Goal: Task Accomplishment & Management: Manage account settings

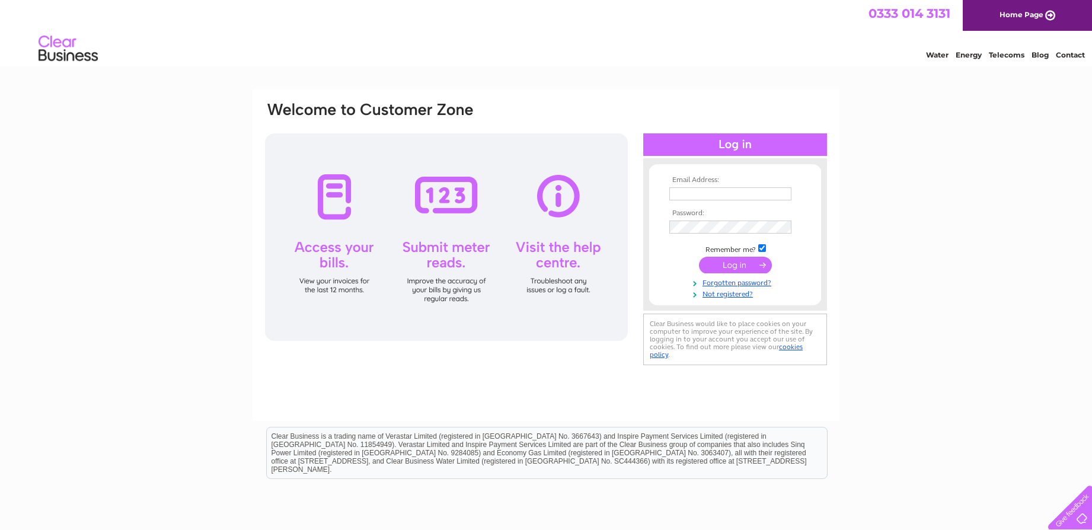
type input "margaretmorganjackson@gmail.com"
click at [734, 262] on input "submit" at bounding box center [735, 265] width 73 height 17
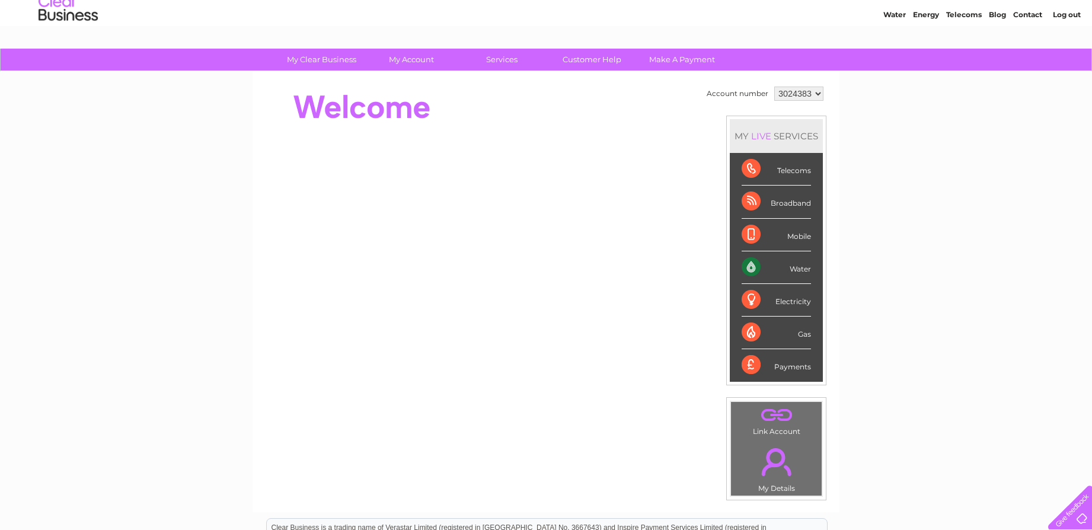
scroll to position [33, 0]
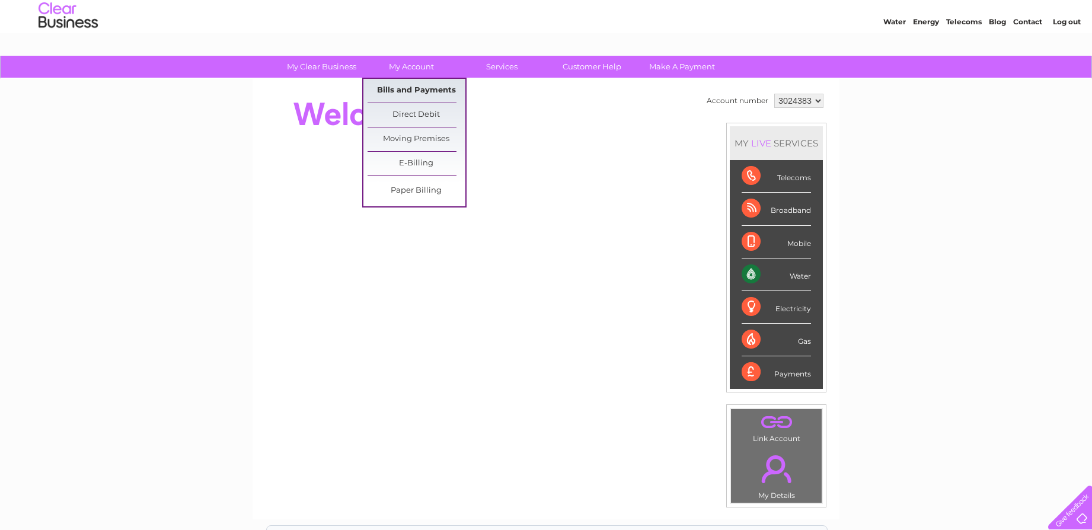
click at [409, 87] on link "Bills and Payments" at bounding box center [416, 91] width 98 height 24
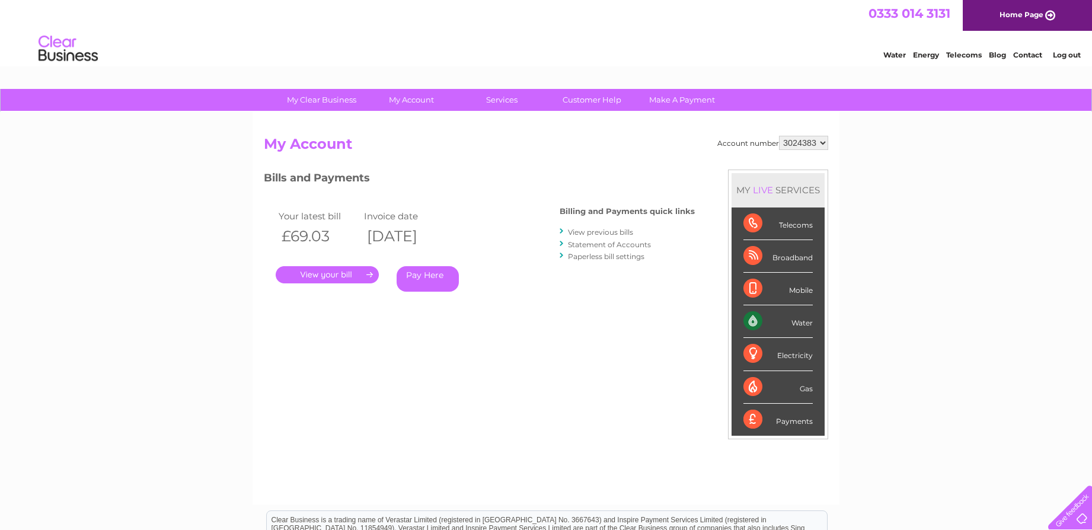
click at [334, 271] on link "." at bounding box center [327, 274] width 103 height 17
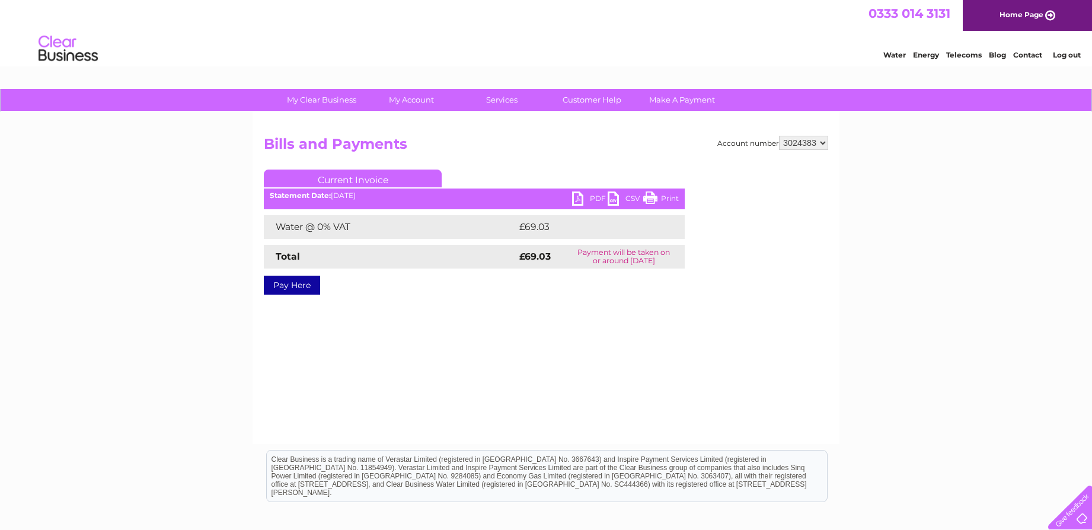
click at [600, 198] on link "PDF" at bounding box center [590, 199] width 36 height 17
click at [1058, 56] on link "Log out" at bounding box center [1066, 54] width 28 height 9
